Goal: Task Accomplishment & Management: Use online tool/utility

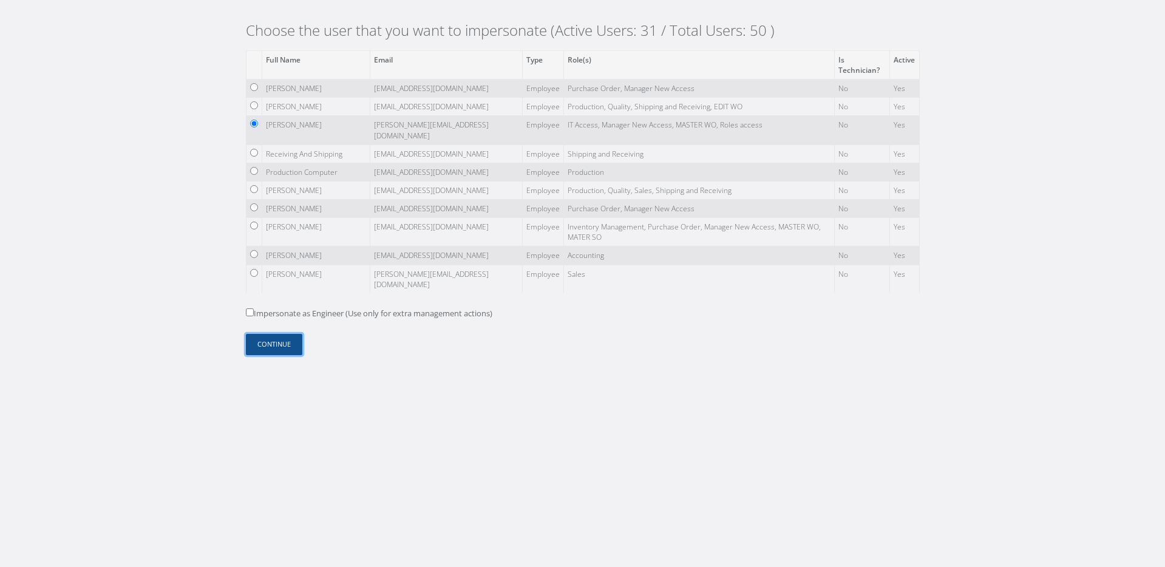
click at [262, 350] on button "Continue" at bounding box center [274, 344] width 56 height 21
click at [248, 316] on input "Impersonate as Engineer (Use only for extra management actions)" at bounding box center [250, 312] width 8 height 8
checkbox input "true"
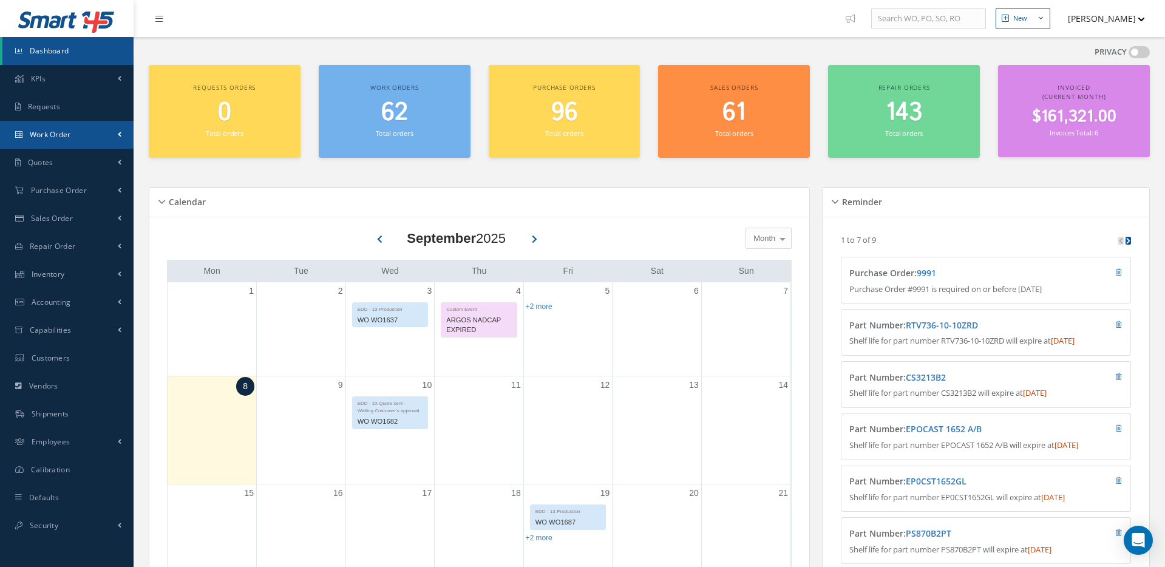
click at [109, 135] on link "Work Order" at bounding box center [67, 135] width 134 height 28
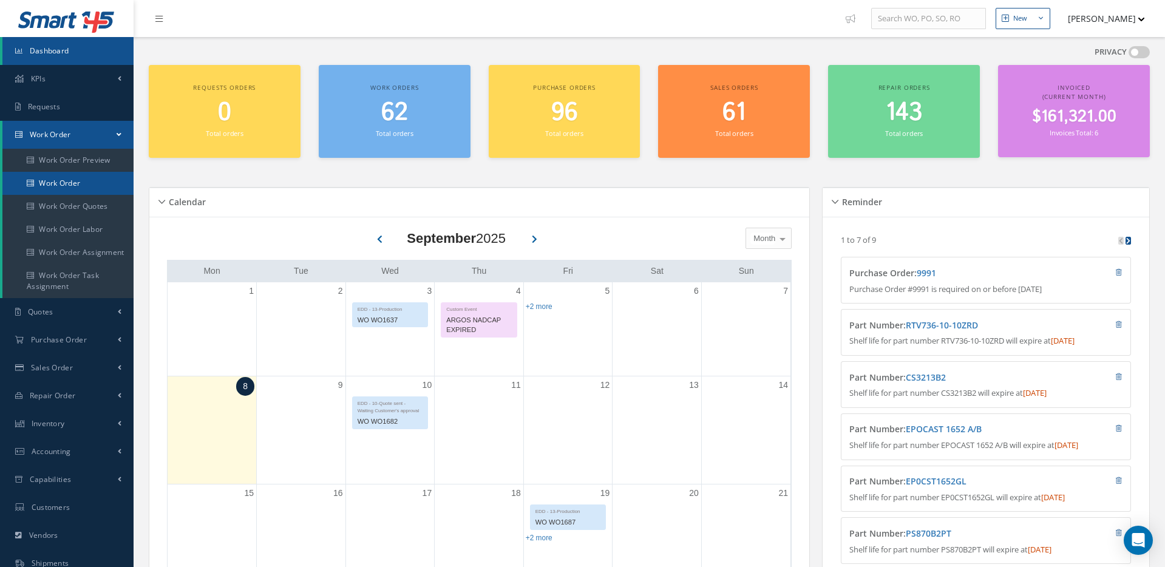
click at [70, 189] on link "Work Order" at bounding box center [67, 183] width 131 height 23
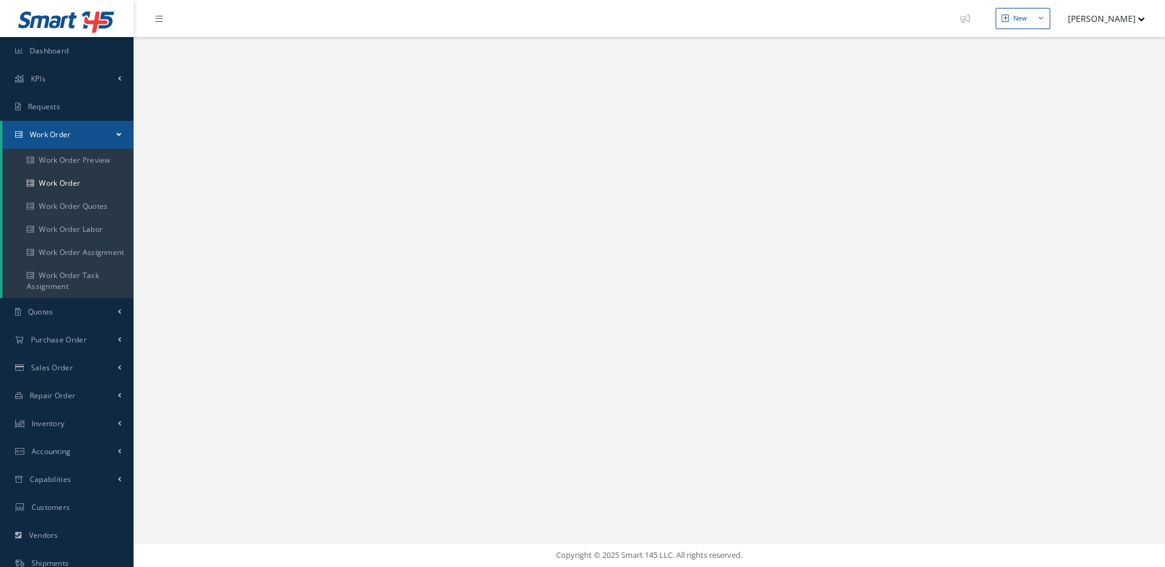
select select "25"
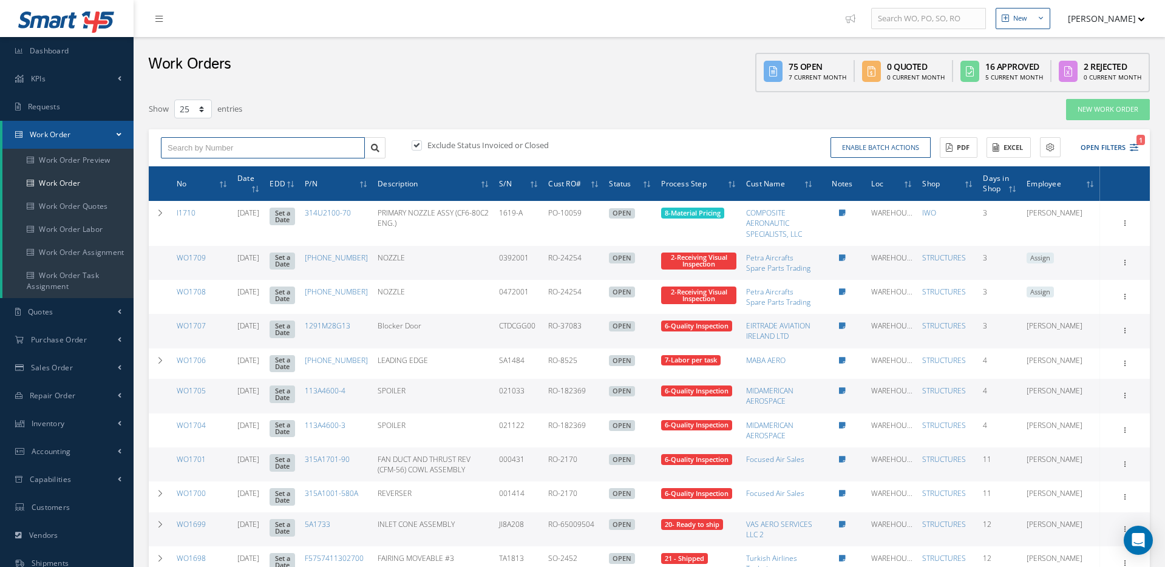
click at [209, 154] on input "text" at bounding box center [263, 148] width 204 height 22
paste input "I1710"
type input "I1710"
click at [201, 175] on div "I1710" at bounding box center [263, 169] width 191 height 12
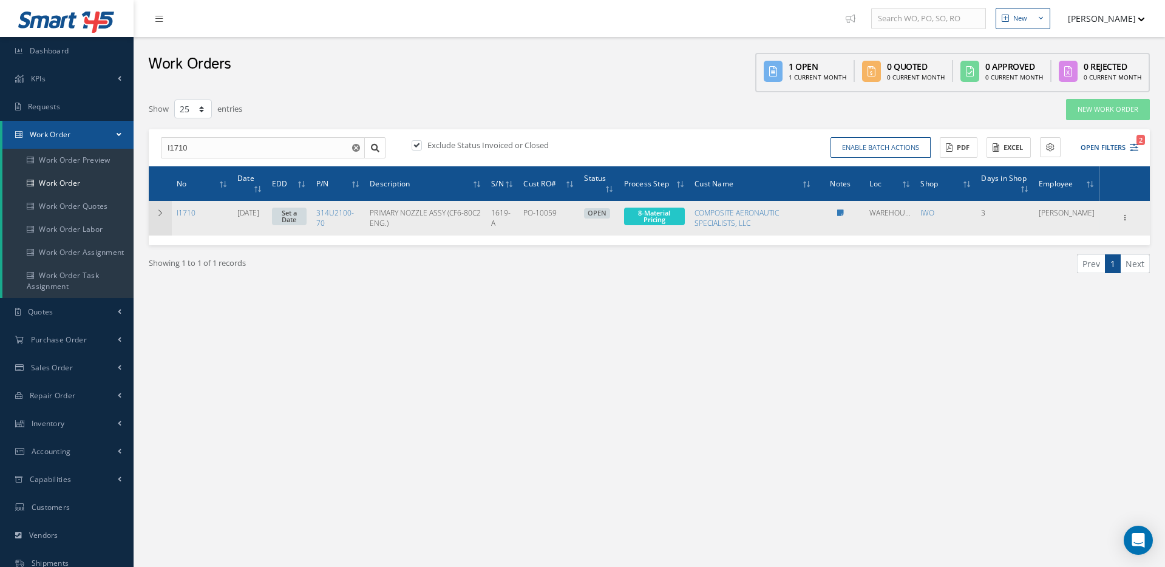
click at [171, 229] on td at bounding box center [160, 218] width 23 height 34
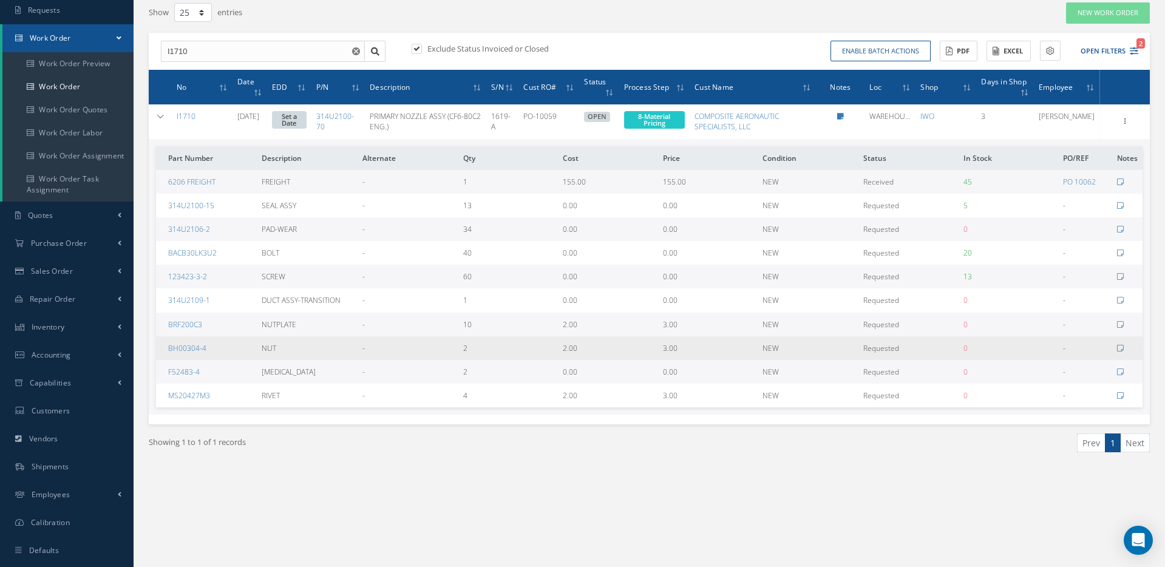
scroll to position [98, 0]
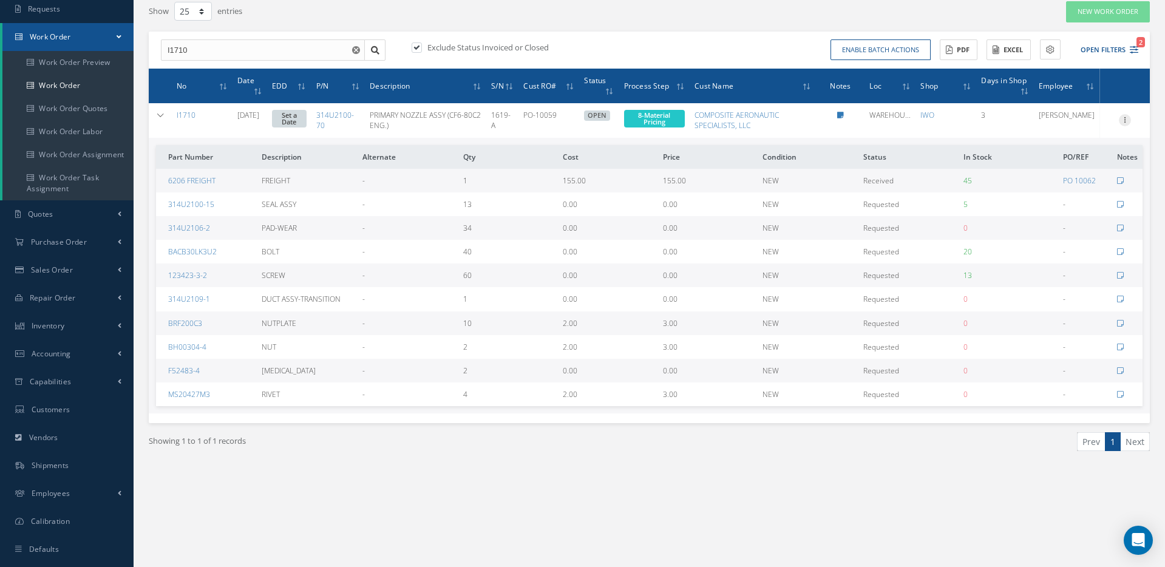
click at [1125, 124] on icon at bounding box center [1125, 119] width 12 height 10
click at [1032, 151] on link "Edit" at bounding box center [1045, 144] width 96 height 16
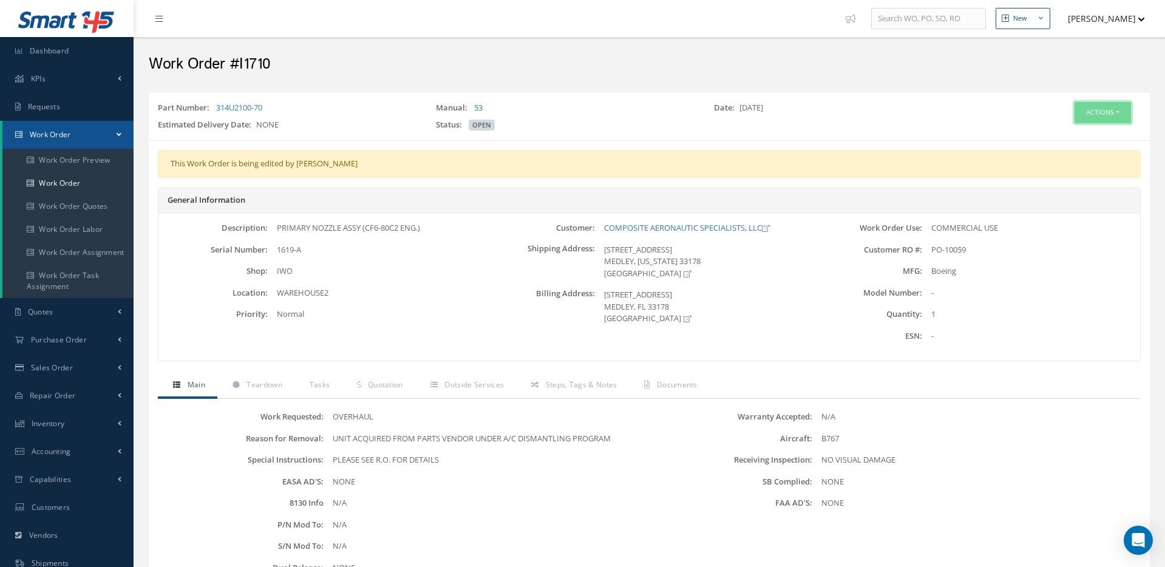
click at [1100, 115] on button "Actions" at bounding box center [1102, 112] width 56 height 21
click at [1044, 137] on link "Edit" at bounding box center [1059, 135] width 97 height 16
